Goal: Task Accomplishment & Management: Complete application form

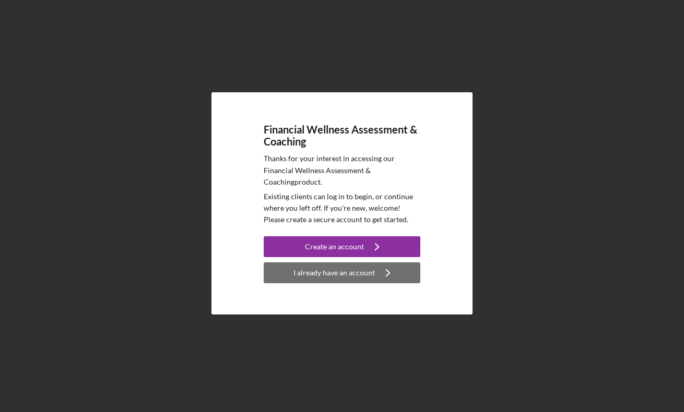
click at [351, 271] on div "I already have an account" at bounding box center [333, 273] width 81 height 21
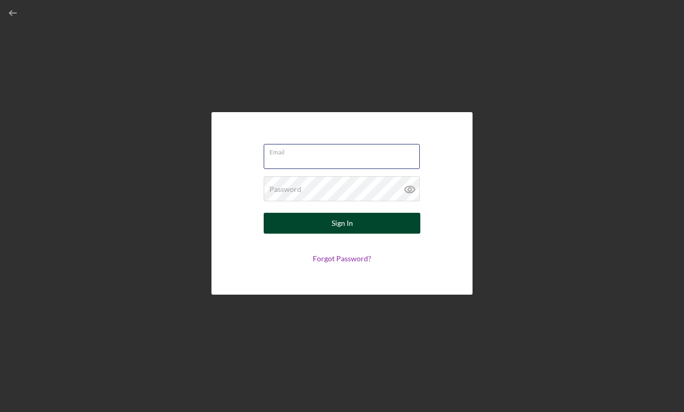
type input "[EMAIL_ADDRESS][DOMAIN_NAME]"
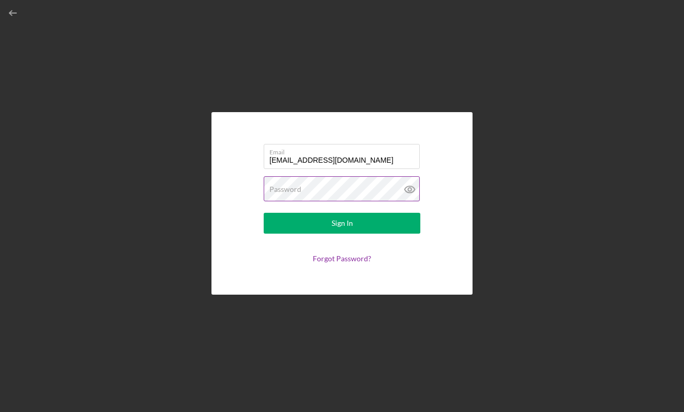
click at [342, 223] on button "Sign In" at bounding box center [342, 223] width 157 height 21
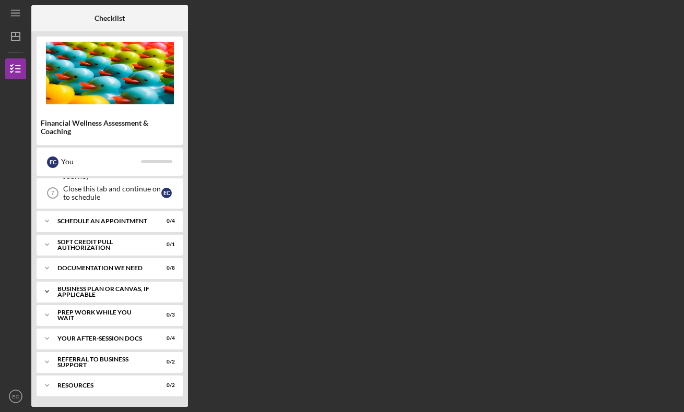
scroll to position [143, 0]
click at [116, 223] on div "Schedule An Appointment" at bounding box center [113, 221] width 112 height 6
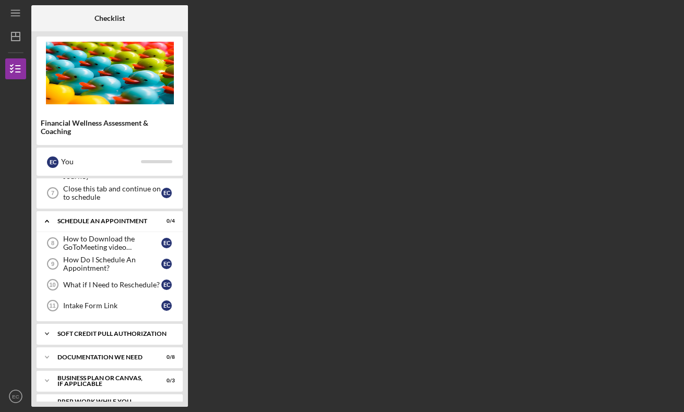
click at [98, 326] on div "Icon/Expander Soft Credit Pull Authorization 0 / 1" at bounding box center [110, 334] width 146 height 21
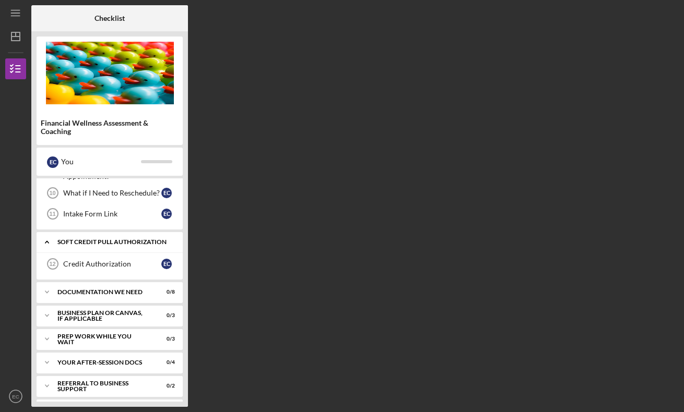
scroll to position [242, 0]
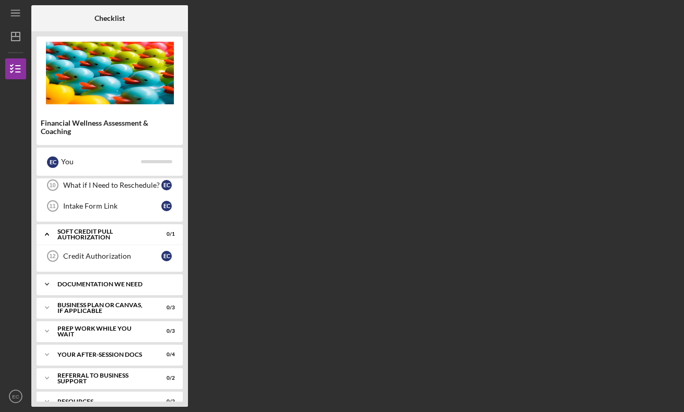
click at [112, 288] on div "Icon/Expander Documentation We Need 0 / 8" at bounding box center [110, 284] width 146 height 21
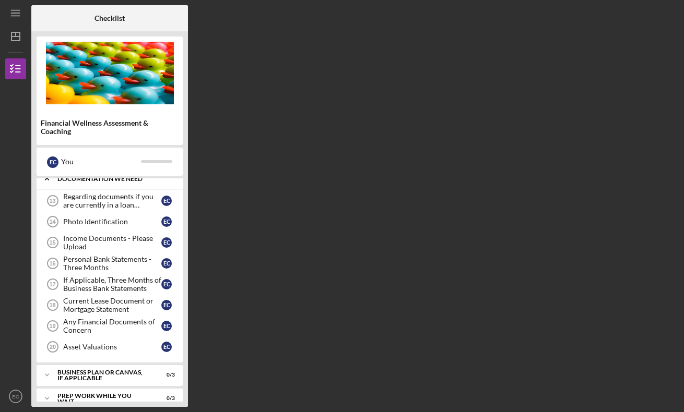
scroll to position [352, 0]
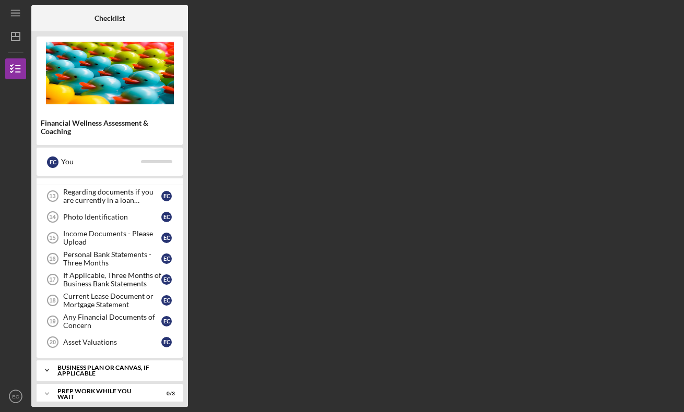
click at [115, 370] on div "Business Plan or Canvas, if applicable" at bounding box center [113, 371] width 112 height 12
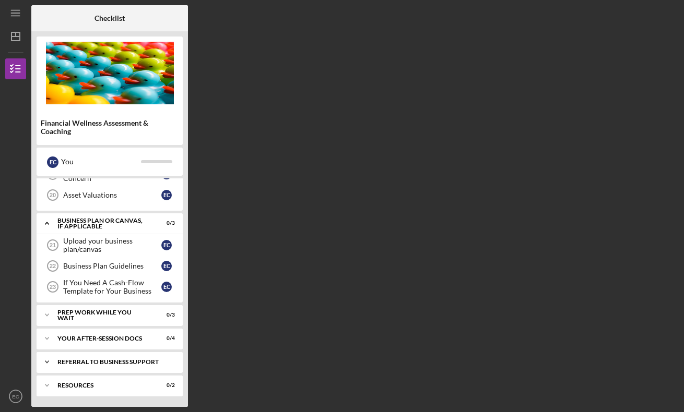
scroll to position [500, 0]
click at [131, 333] on div "Icon/Expander Your After-Session Docs 0 / 4" at bounding box center [110, 338] width 146 height 21
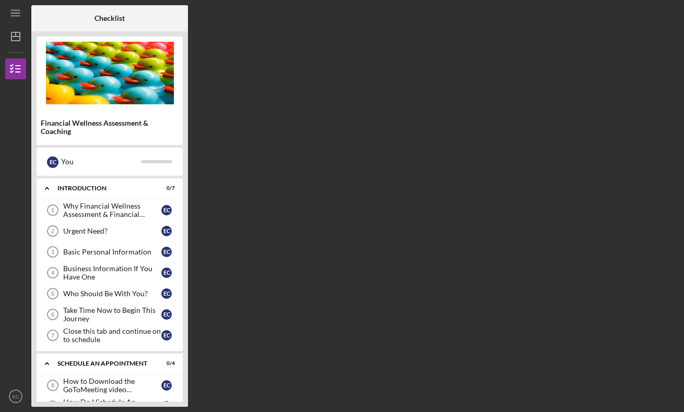
scroll to position [0, 0]
click at [166, 229] on div "E C" at bounding box center [166, 231] width 10 height 10
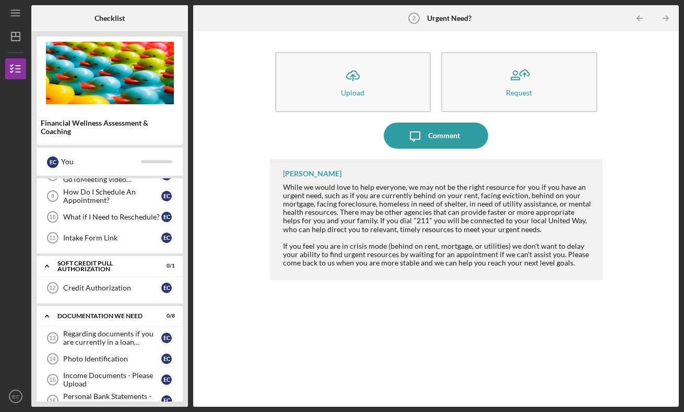
scroll to position [249, 0]
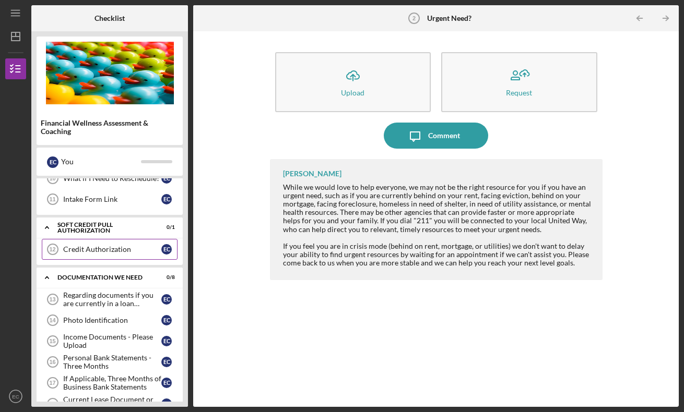
click at [130, 250] on div "Credit Authorization" at bounding box center [112, 249] width 98 height 8
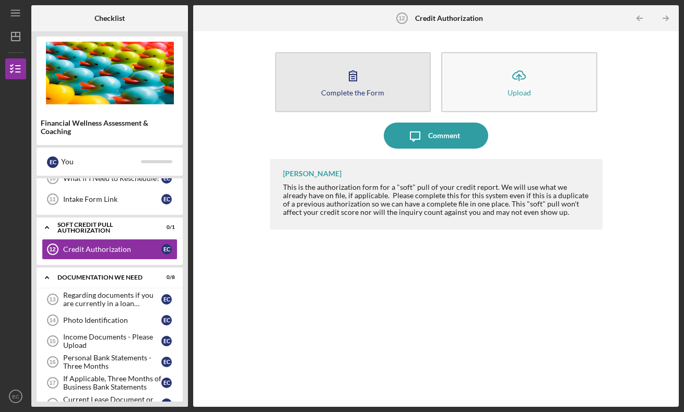
click at [369, 88] on button "Complete the Form Form" at bounding box center [353, 82] width 156 height 60
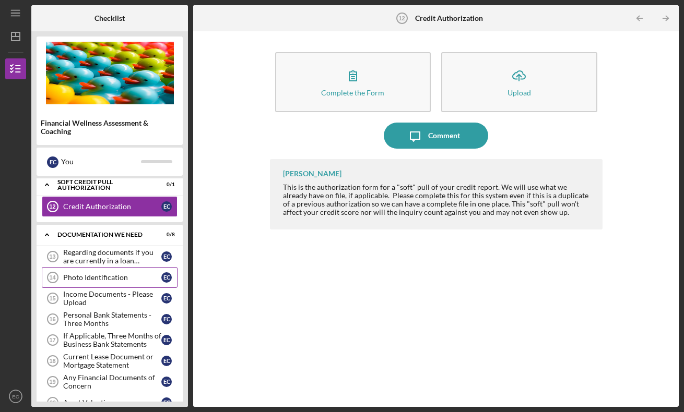
scroll to position [305, 0]
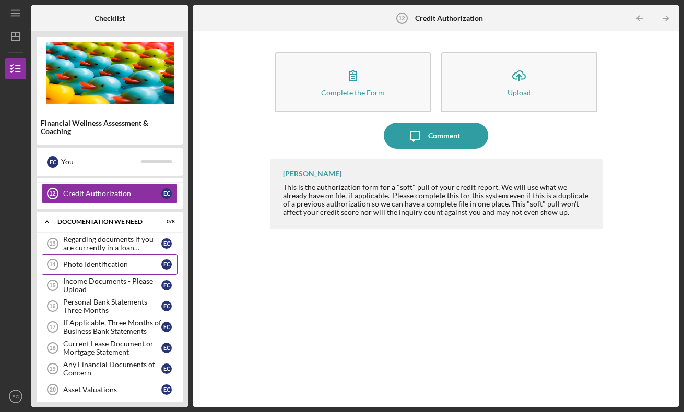
click at [118, 268] on div "Photo Identification" at bounding box center [112, 264] width 98 height 8
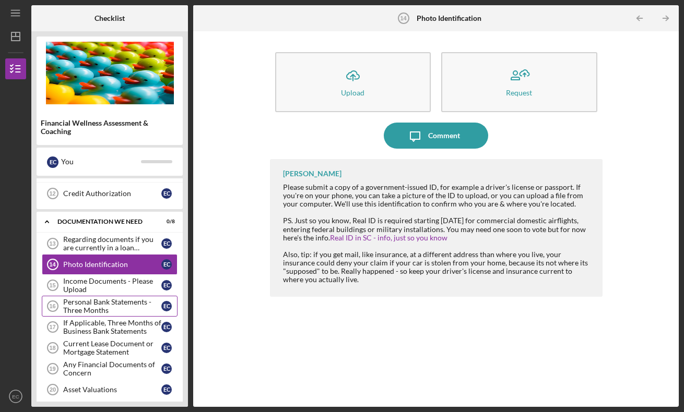
click at [115, 306] on div "Personal Bank Statements - Three Months" at bounding box center [112, 306] width 98 height 17
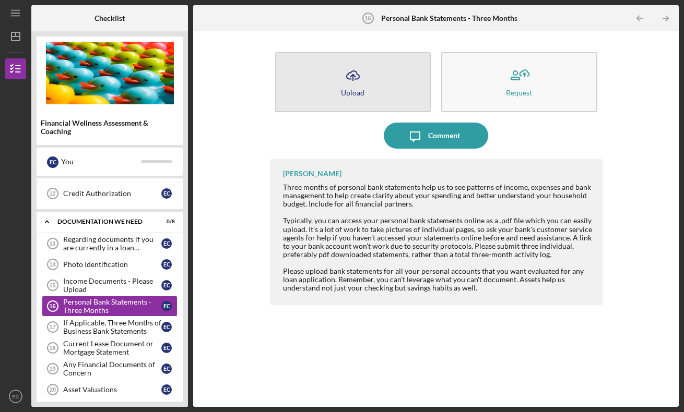
click at [353, 70] on icon "Icon/Upload" at bounding box center [353, 76] width 26 height 26
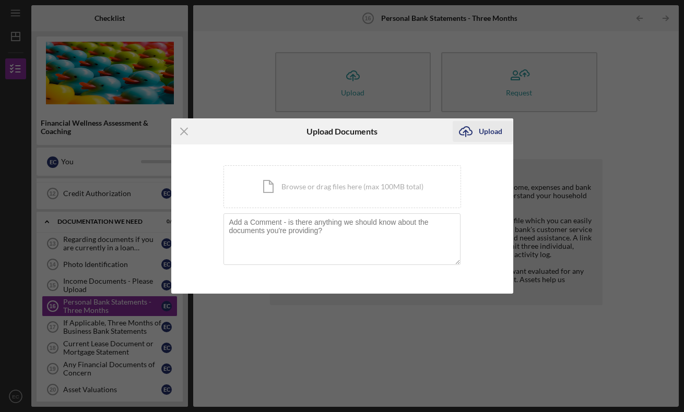
click at [487, 127] on div "Upload" at bounding box center [490, 131] width 23 height 21
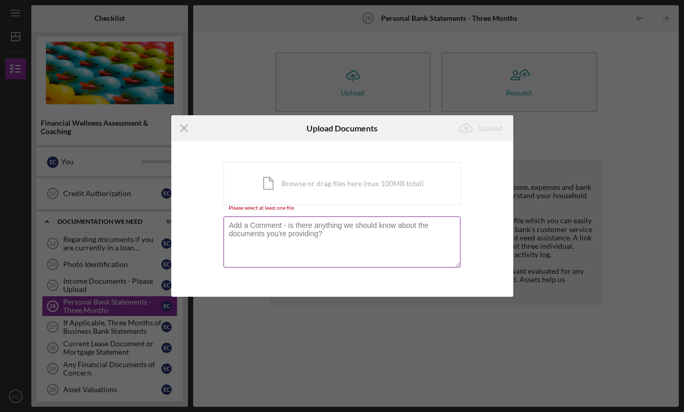
click at [317, 245] on textarea at bounding box center [341, 242] width 237 height 51
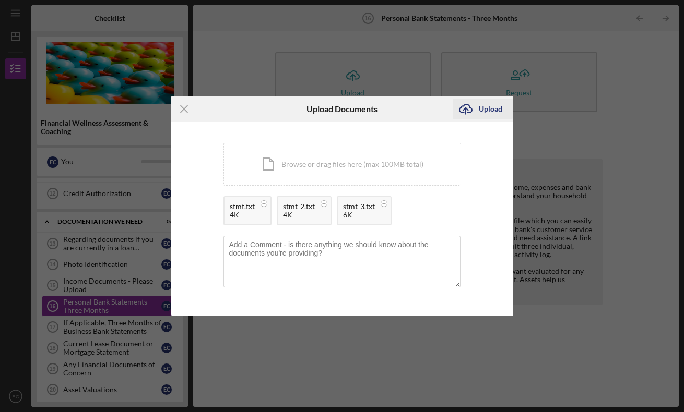
click at [485, 107] on div "Upload" at bounding box center [490, 109] width 23 height 21
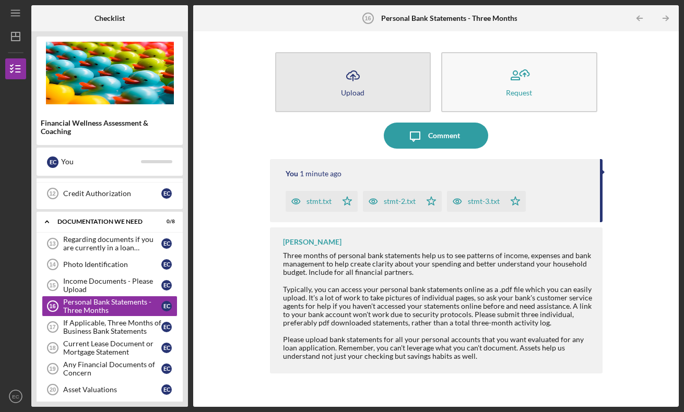
click at [382, 74] on button "Icon/Upload Upload" at bounding box center [353, 82] width 156 height 60
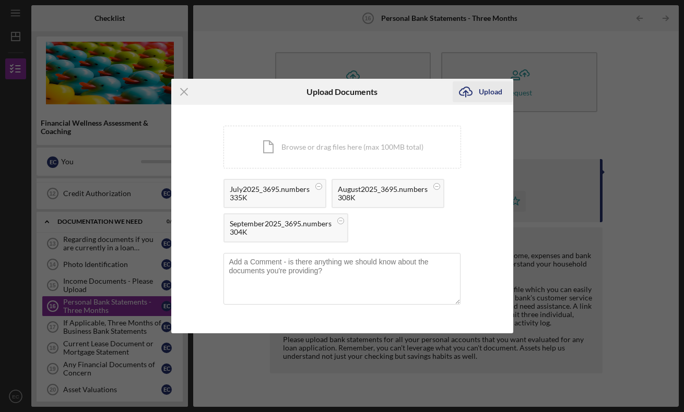
click at [485, 96] on div "Upload" at bounding box center [490, 91] width 23 height 21
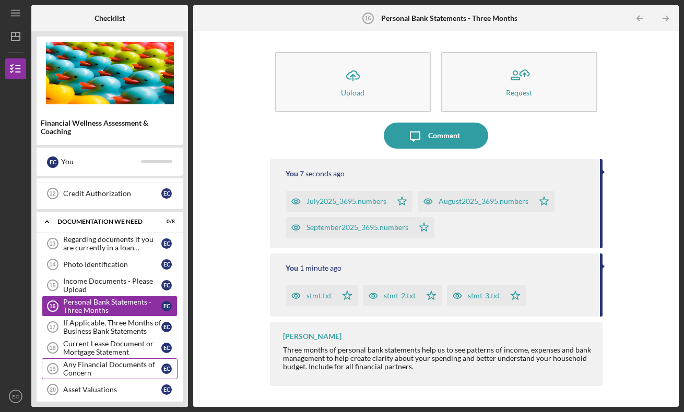
scroll to position [361, 0]
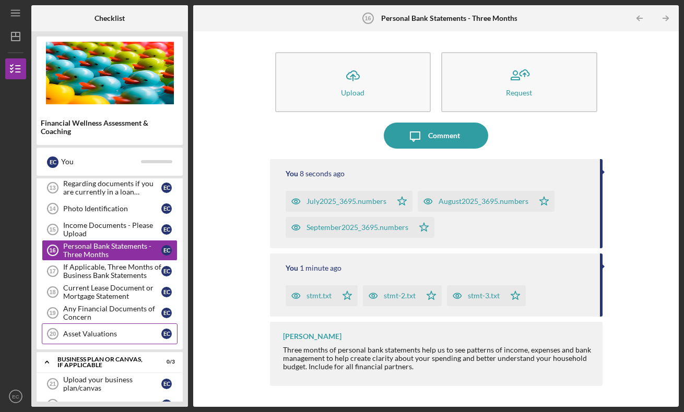
click at [118, 336] on div "Asset Valuations" at bounding box center [112, 334] width 98 height 8
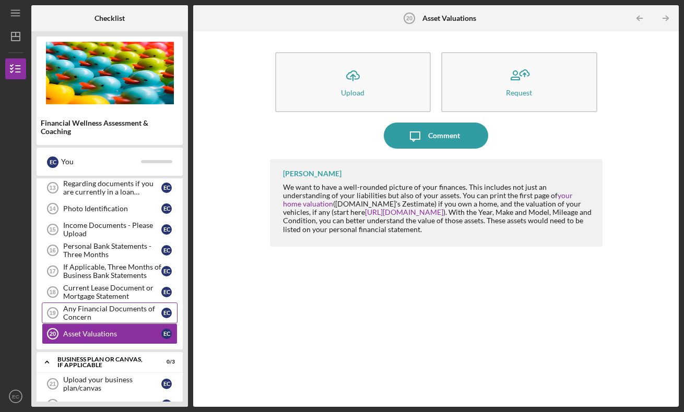
click at [123, 314] on div "Any Financial Documents of Concern" at bounding box center [112, 313] width 98 height 17
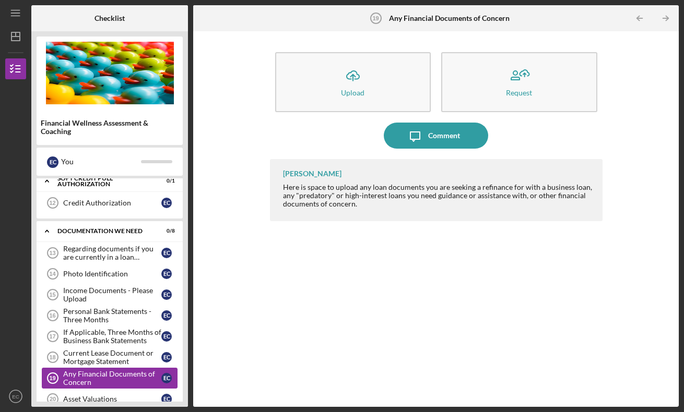
scroll to position [293, 0]
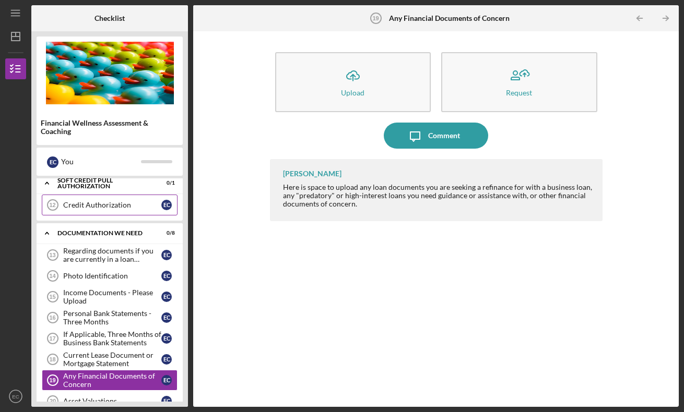
click at [115, 212] on link "Credit Authorization 12 Credit Authorization E C" at bounding box center [110, 205] width 136 height 21
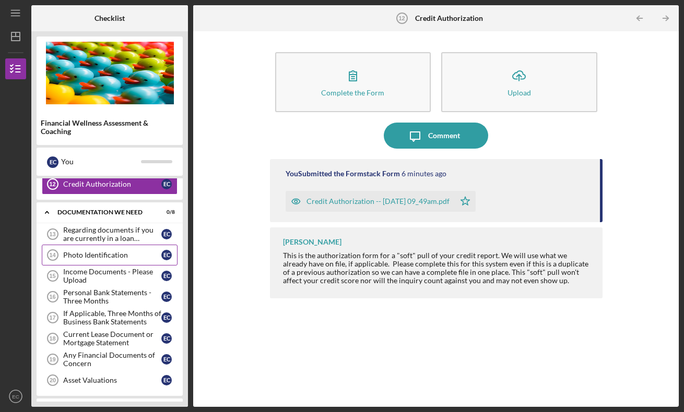
scroll to position [337, 0]
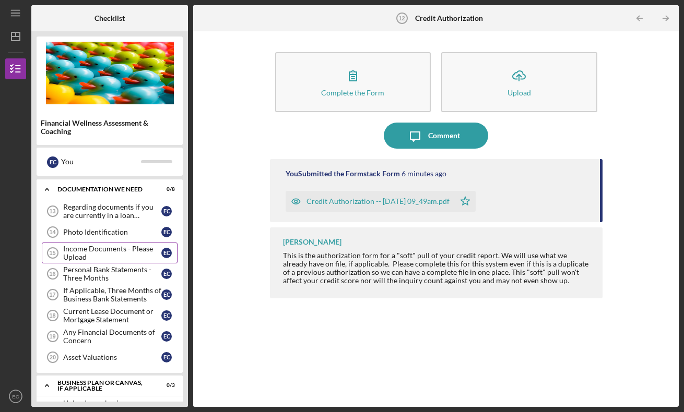
click at [117, 250] on div "Income Documents - Please Upload" at bounding box center [112, 253] width 98 height 17
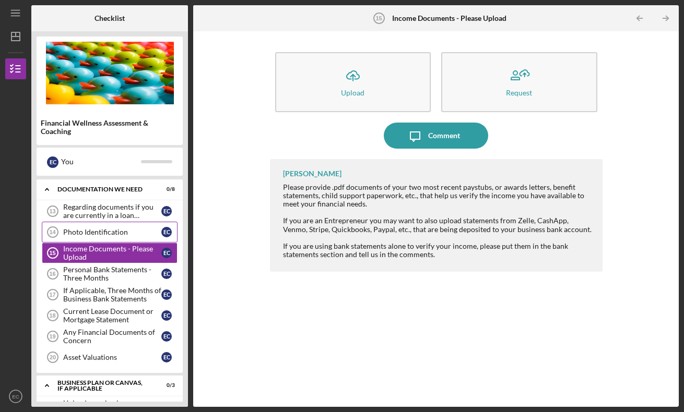
click at [118, 238] on link "Photo Identification 14 Photo Identification E C" at bounding box center [110, 232] width 136 height 21
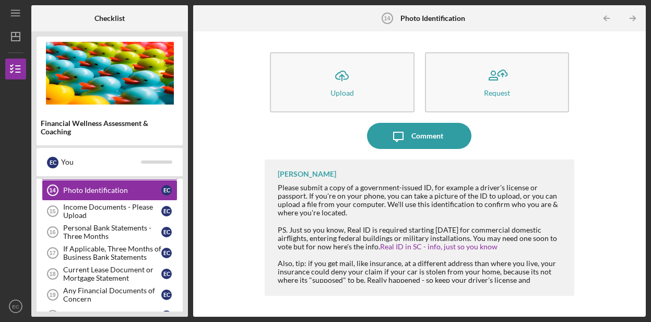
scroll to position [382, 0]
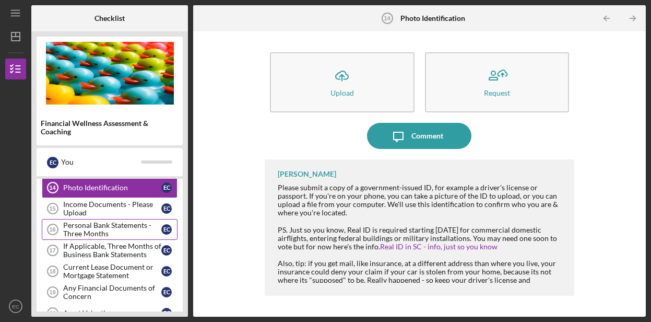
click at [126, 230] on div "Personal Bank Statements - Three Months" at bounding box center [112, 229] width 98 height 17
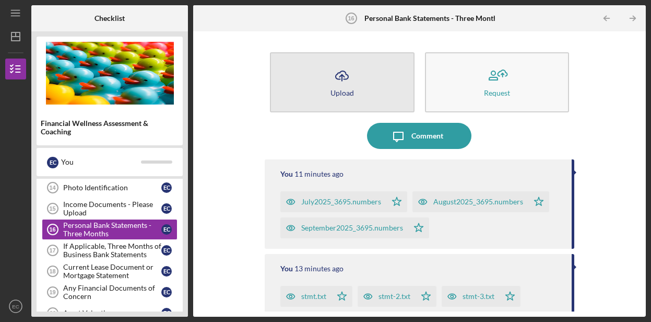
click at [338, 83] on icon "Icon/Upload" at bounding box center [342, 76] width 26 height 26
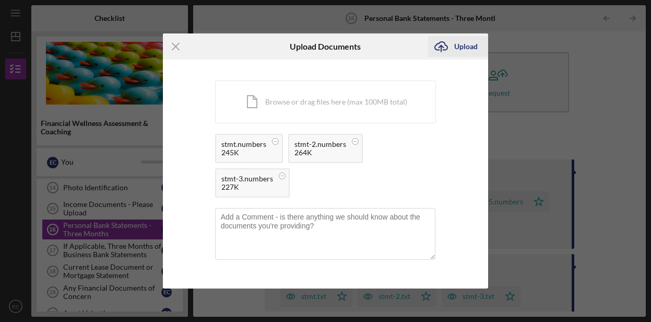
click at [468, 49] on div "Upload" at bounding box center [465, 46] width 23 height 21
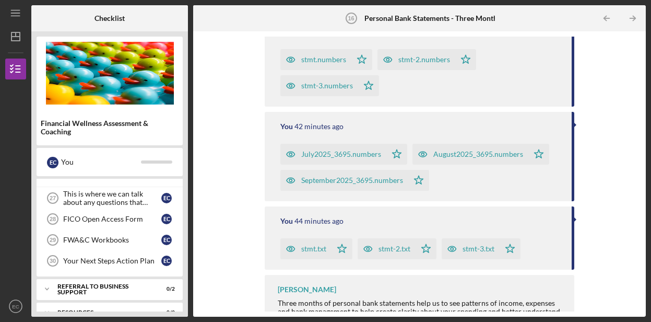
scroll to position [671, 0]
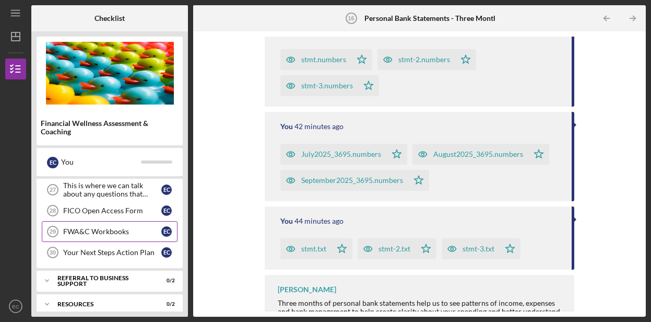
click at [109, 236] on link "FWA&C Workbooks 29 FWA&C Workbooks E C" at bounding box center [110, 231] width 136 height 21
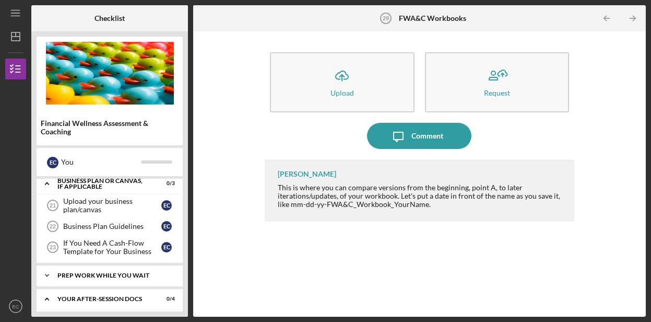
scroll to position [542, 0]
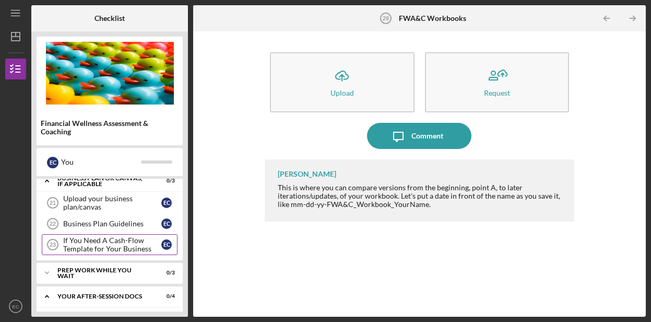
click at [104, 247] on div "If You Need A Cash-Flow Template for Your Business" at bounding box center [112, 244] width 98 height 17
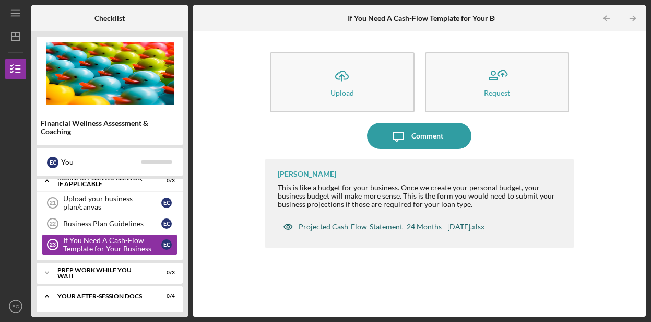
click at [314, 227] on div "Projected Cash-Flow-Statement- 24 Months - [DATE].xlsx" at bounding box center [392, 226] width 186 height 8
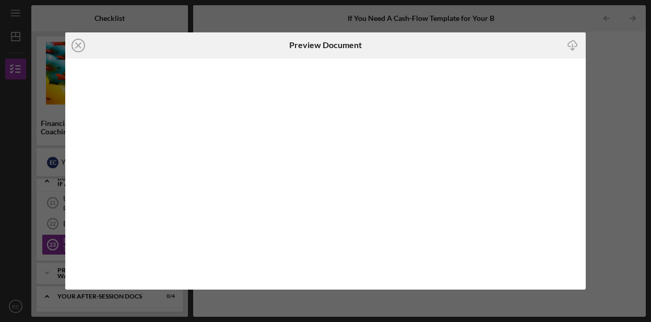
click at [571, 48] on icon "Icon/Download" at bounding box center [572, 44] width 23 height 23
click at [81, 44] on icon "Icon/Close" at bounding box center [78, 45] width 26 height 26
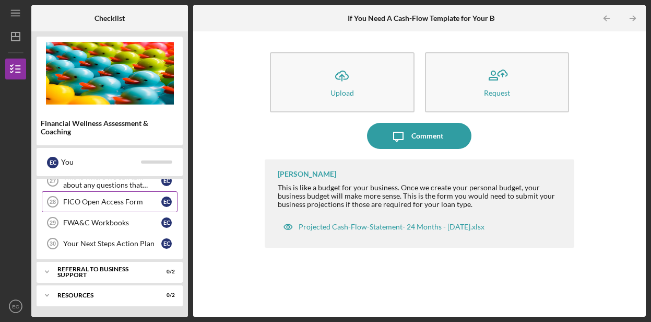
scroll to position [680, 0]
click at [117, 226] on div "FWA&C Workbooks" at bounding box center [112, 222] width 98 height 8
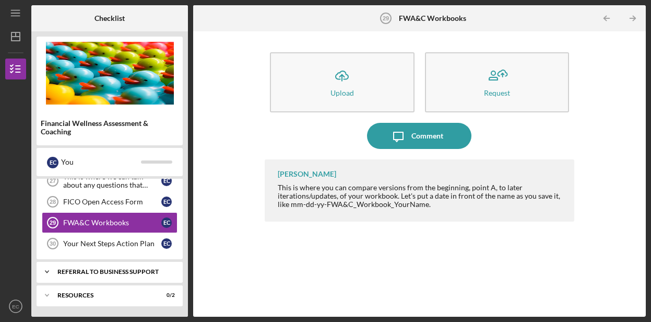
click at [96, 277] on div "Icon/Expander Referral to Business Support 0 / 2" at bounding box center [110, 271] width 146 height 21
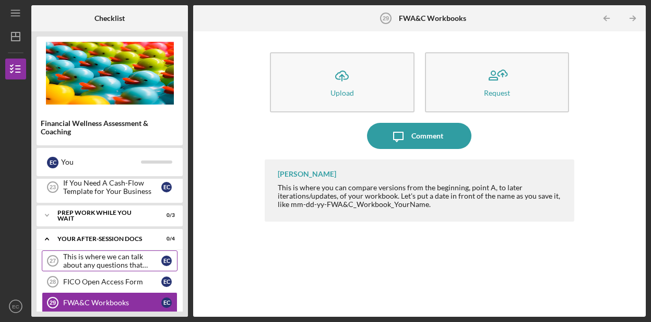
scroll to position [583, 0]
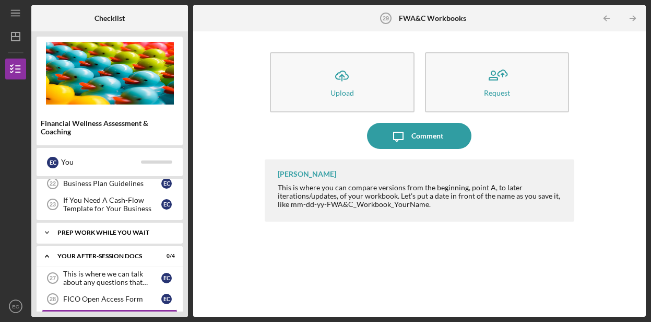
click at [113, 233] on div "Prep Work While You Wait" at bounding box center [113, 232] width 112 height 6
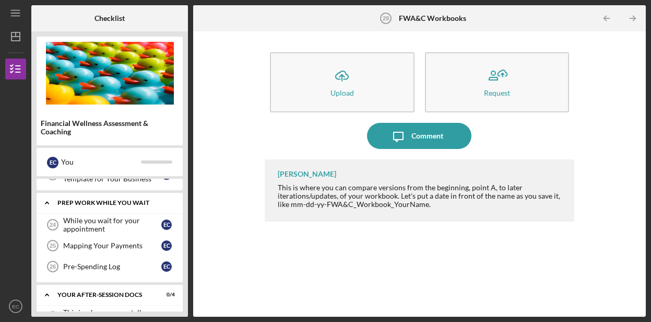
scroll to position [611, 0]
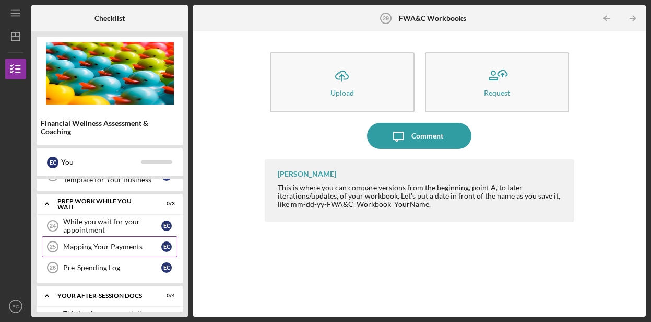
click at [109, 246] on div "Mapping Your Payments" at bounding box center [112, 246] width 98 height 8
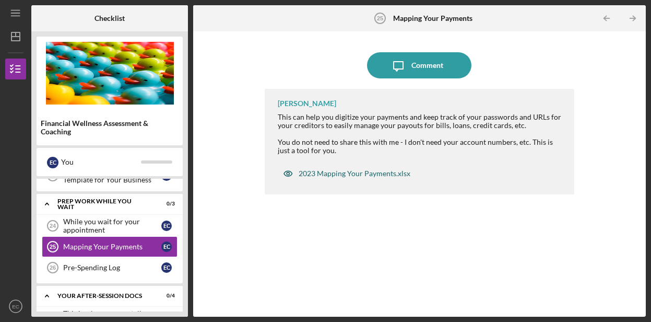
click at [347, 173] on div "2023 Mapping Your Payments.xlsx" at bounding box center [355, 173] width 112 height 8
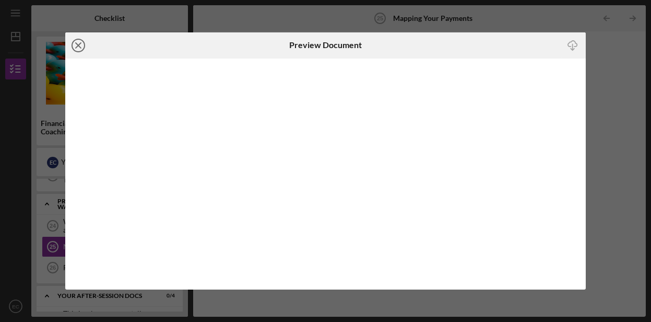
click at [77, 43] on icon "Icon/Close" at bounding box center [78, 45] width 26 height 26
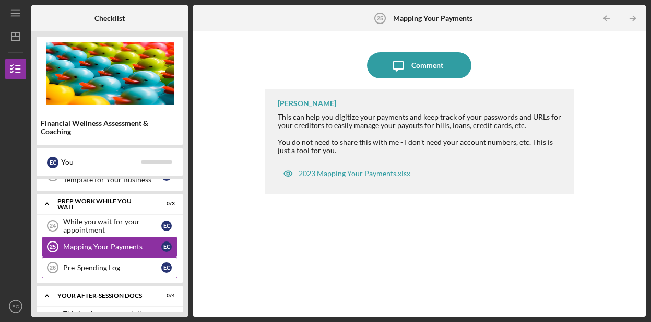
click at [116, 265] on div "Pre-Spending Log" at bounding box center [112, 267] width 98 height 8
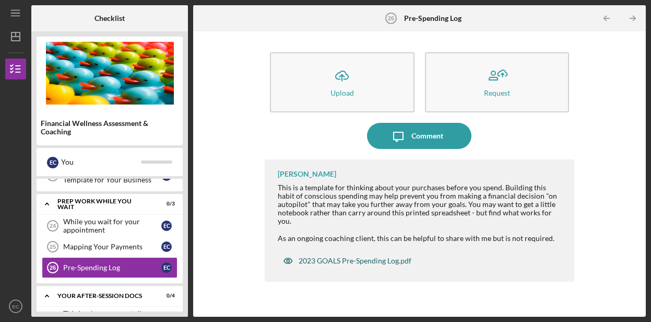
click at [354, 256] on div "2023 GOALS Pre-Spending Log.pdf" at bounding box center [355, 260] width 113 height 8
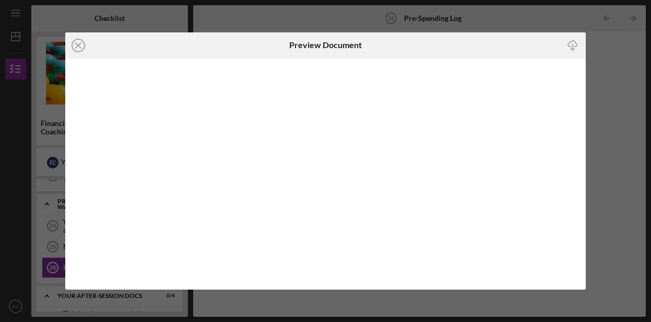
click at [574, 47] on icon "Icon/Download" at bounding box center [572, 44] width 23 height 23
click at [79, 49] on icon "Icon/Close" at bounding box center [78, 45] width 26 height 26
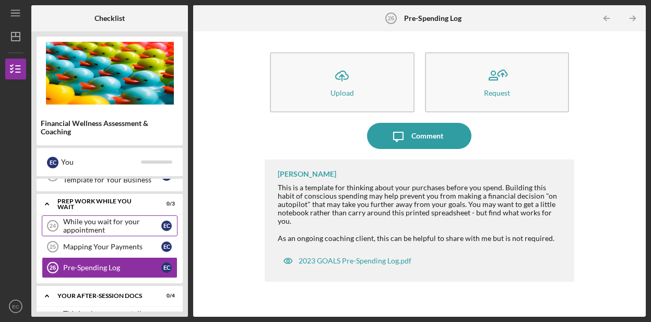
click at [112, 223] on div "While you wait for your appointment" at bounding box center [112, 225] width 98 height 17
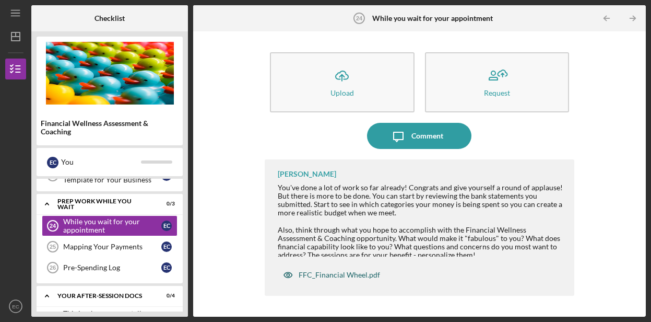
click at [334, 276] on div "FFC_Financial Wheel.pdf" at bounding box center [339, 274] width 81 height 8
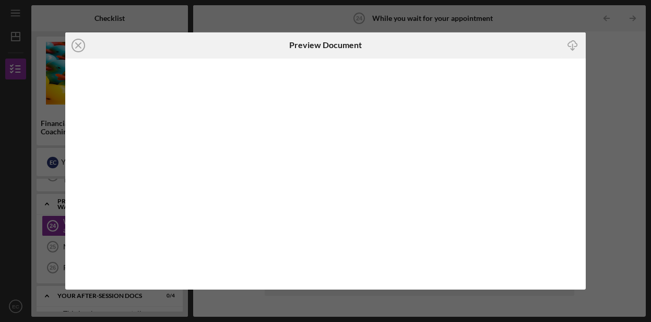
click at [575, 46] on icon "button" at bounding box center [572, 44] width 9 height 6
click at [77, 44] on line at bounding box center [78, 45] width 5 height 5
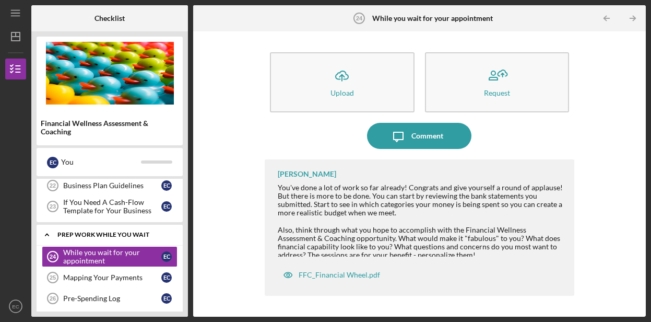
scroll to position [561, 0]
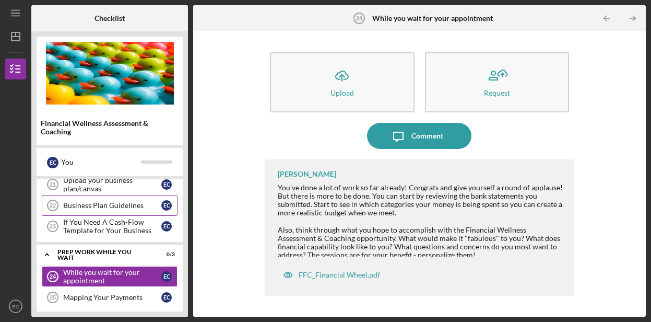
click at [106, 207] on div "Business Plan Guidelines" at bounding box center [112, 205] width 98 height 8
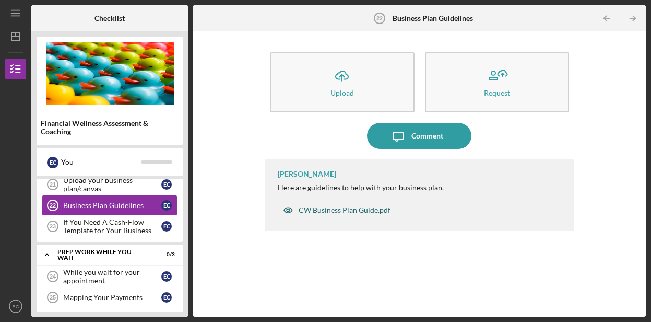
click at [349, 206] on div "CW Business Plan Guide.pdf" at bounding box center [345, 210] width 92 height 8
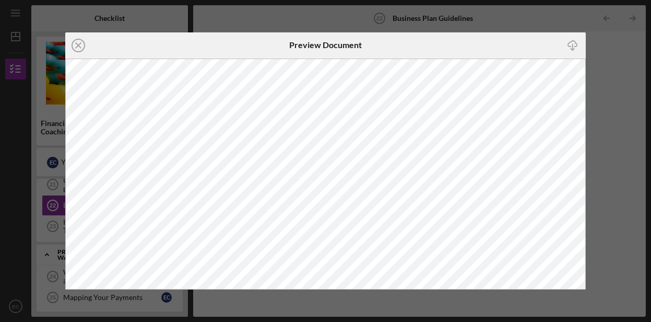
click at [568, 53] on icon "Icon/Download" at bounding box center [572, 44] width 23 height 23
click at [75, 44] on icon "Icon/Close" at bounding box center [78, 45] width 26 height 26
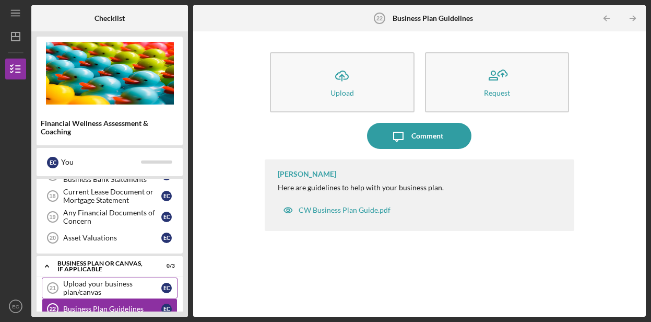
scroll to position [448, 0]
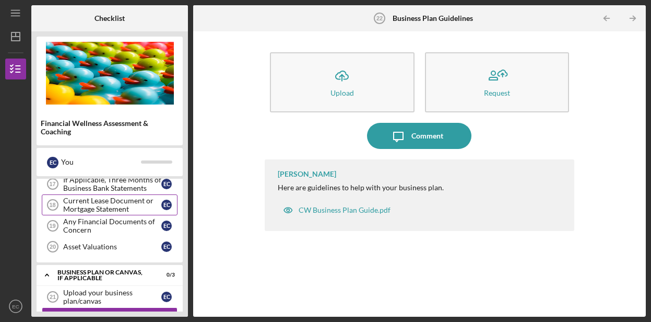
click at [119, 200] on div "Current Lease Document or Mortgage Statement" at bounding box center [112, 204] width 98 height 17
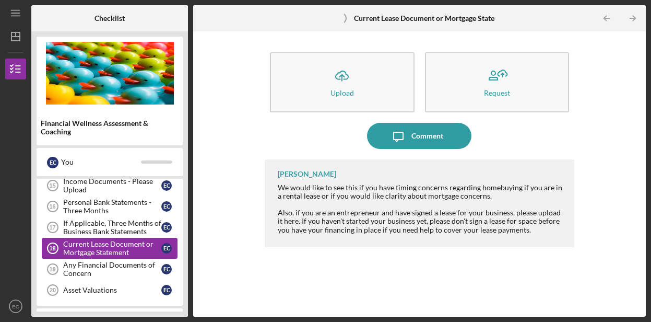
scroll to position [402, 0]
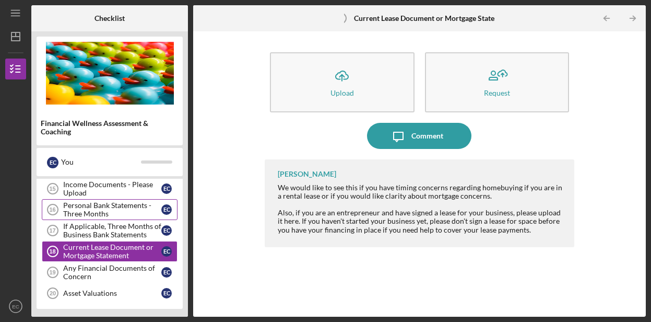
click at [114, 215] on div "Personal Bank Statements - Three Months" at bounding box center [112, 209] width 98 height 17
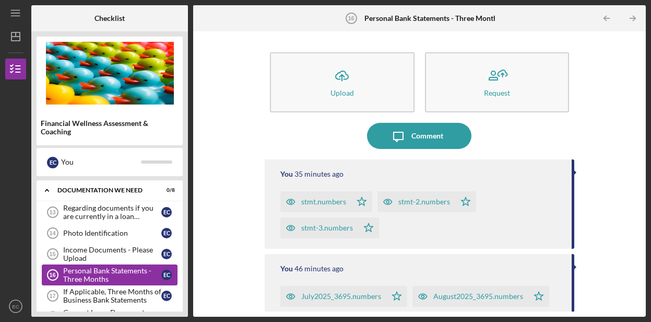
scroll to position [338, 0]
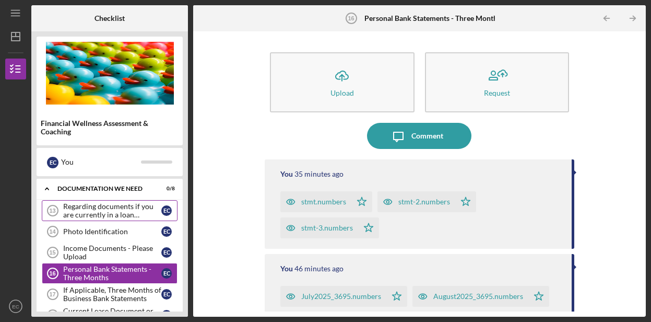
click at [113, 214] on div "Regarding documents if you are currently in a loan application" at bounding box center [112, 210] width 98 height 17
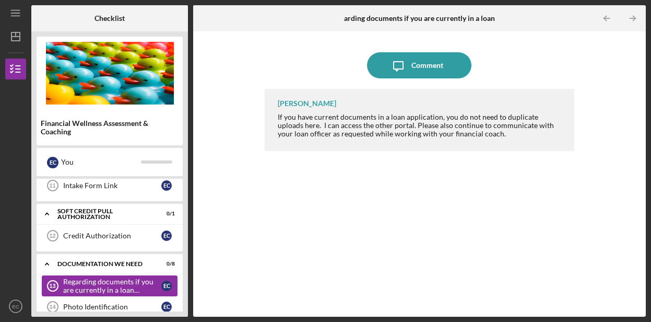
scroll to position [262, 0]
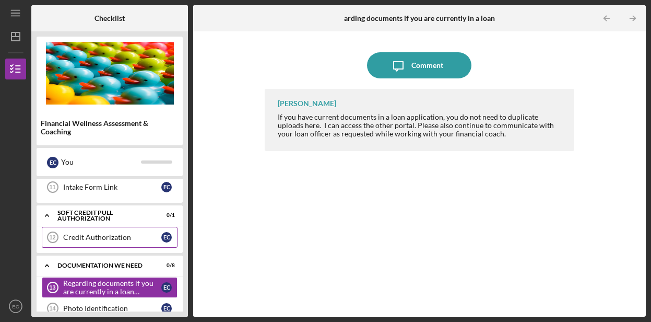
click at [113, 235] on div "Credit Authorization" at bounding box center [112, 237] width 98 height 8
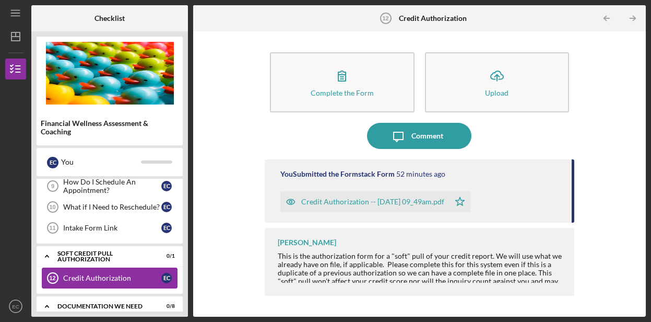
scroll to position [207, 0]
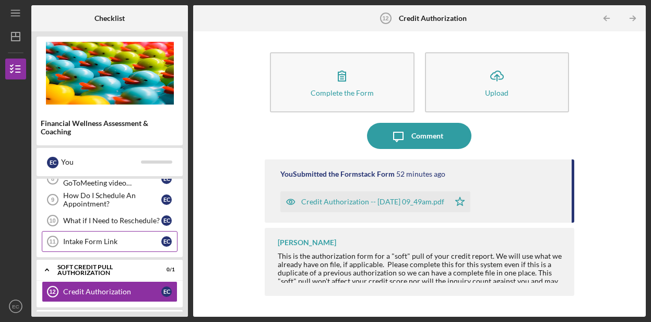
click at [113, 235] on link "Intake Form Link 11 Intake Form Link E C" at bounding box center [110, 241] width 136 height 21
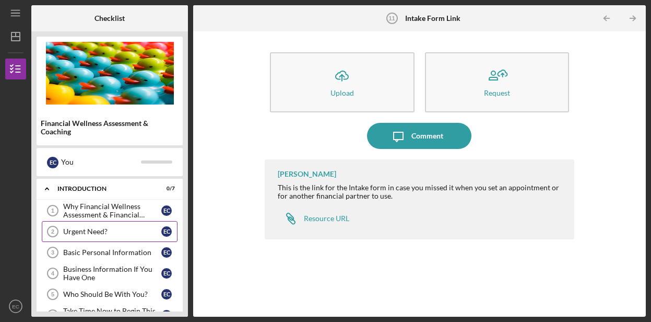
click at [113, 231] on div "Urgent Need?" at bounding box center [112, 231] width 98 height 8
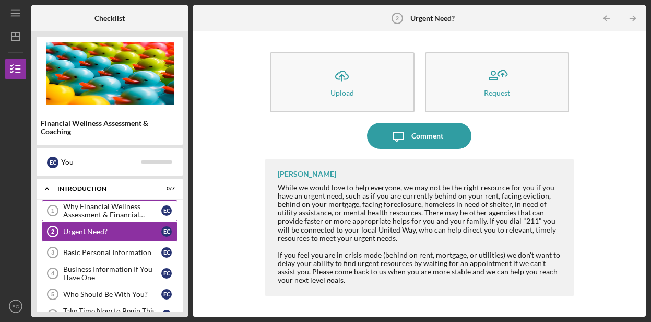
click at [132, 213] on div "Why Financial Wellness Assessment & Financial Coaching?" at bounding box center [112, 210] width 98 height 17
